Goal: Find specific page/section: Find specific page/section

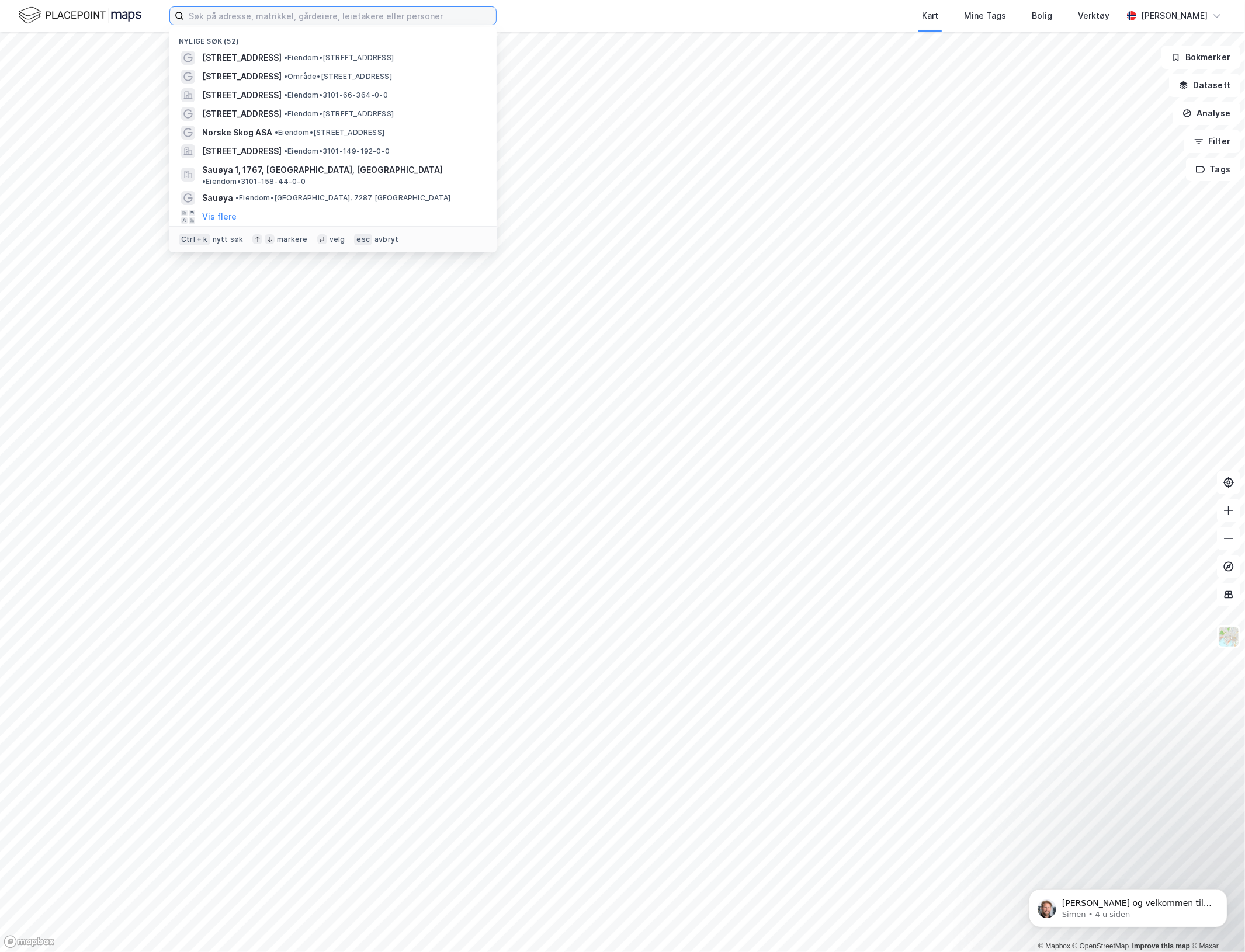
click at [260, 7] on input at bounding box center [340, 16] width 312 height 18
click at [251, 56] on span "[STREET_ADDRESS]" at bounding box center [242, 58] width 79 height 14
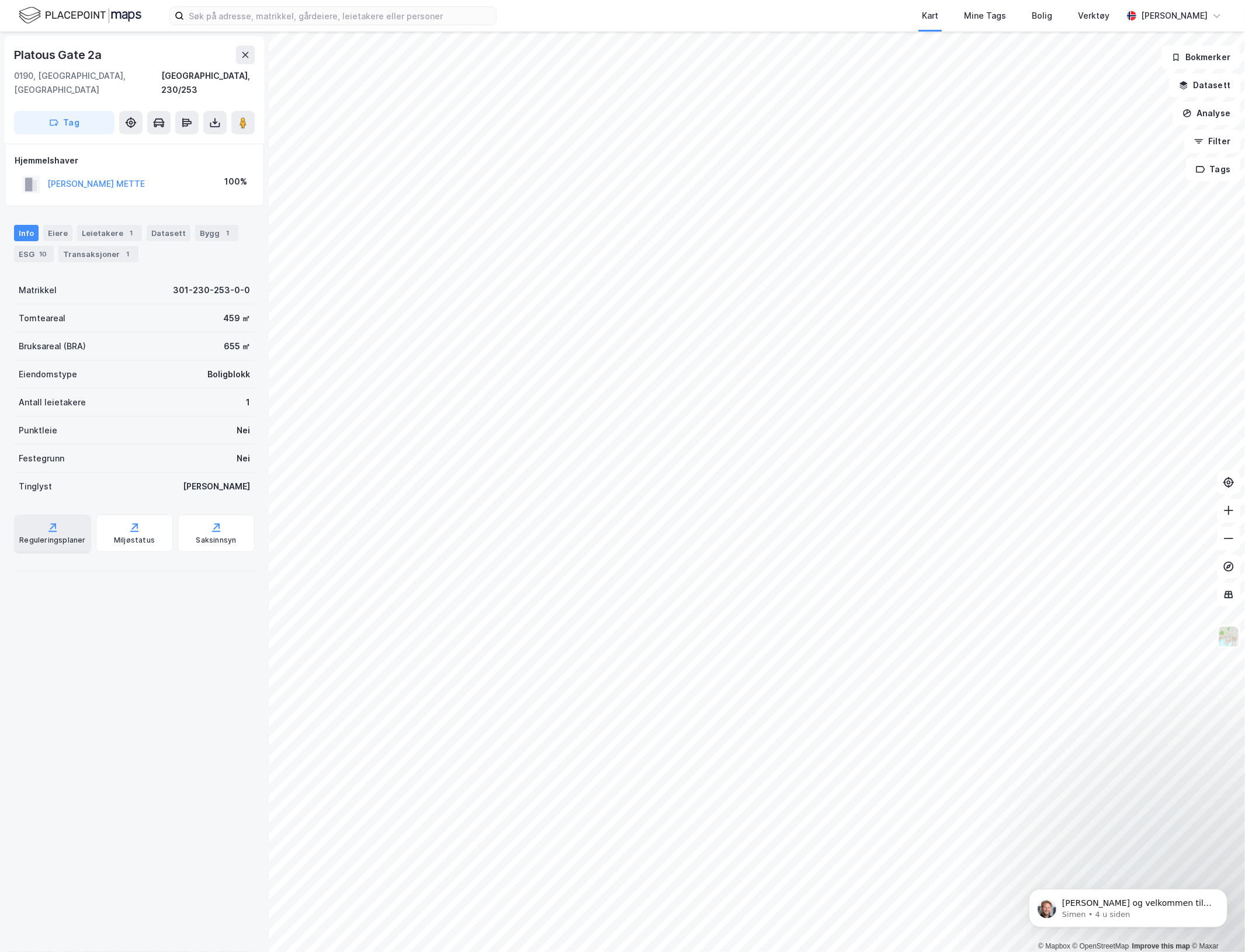
click at [43, 514] on div "Reguleringsplaner" at bounding box center [53, 533] width 77 height 38
